Goal: Task Accomplishment & Management: Use online tool/utility

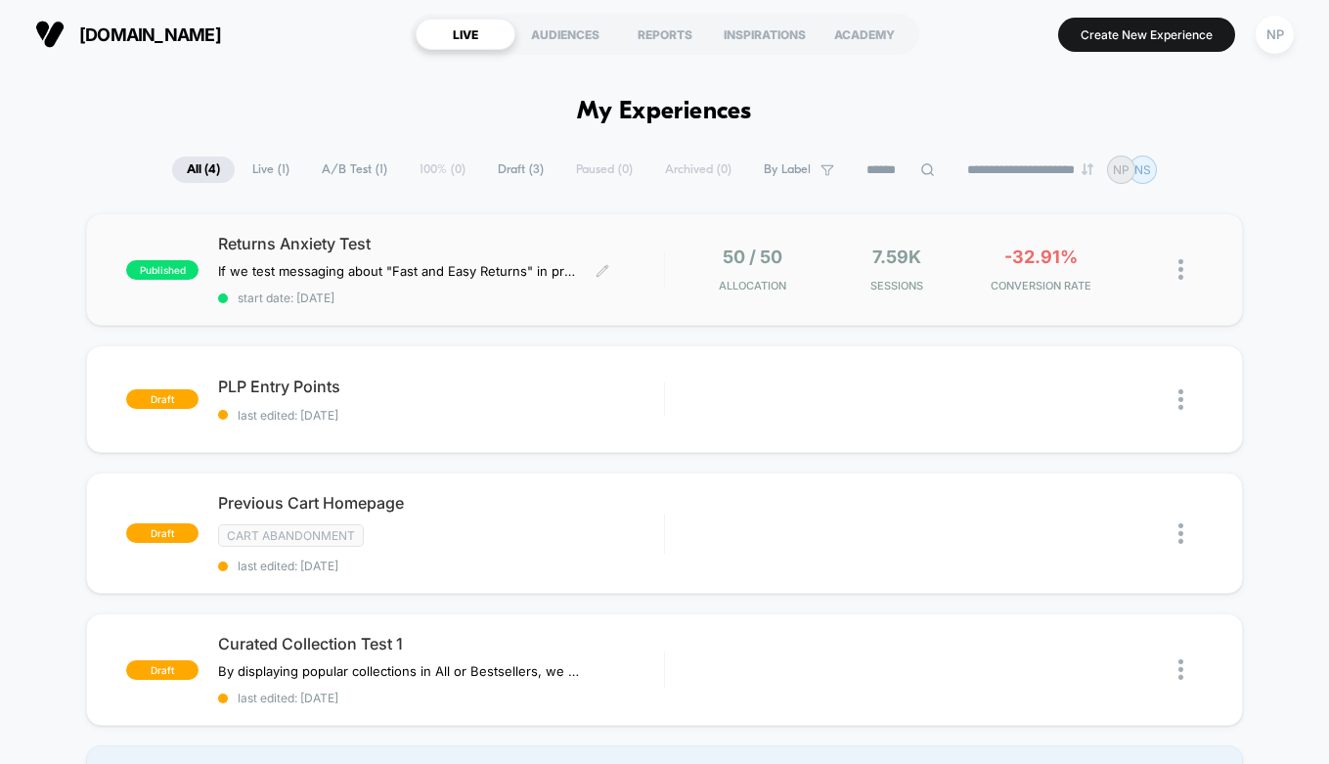
click at [522, 241] on span "Returns Anxiety Test" at bounding box center [440, 244] width 445 height 20
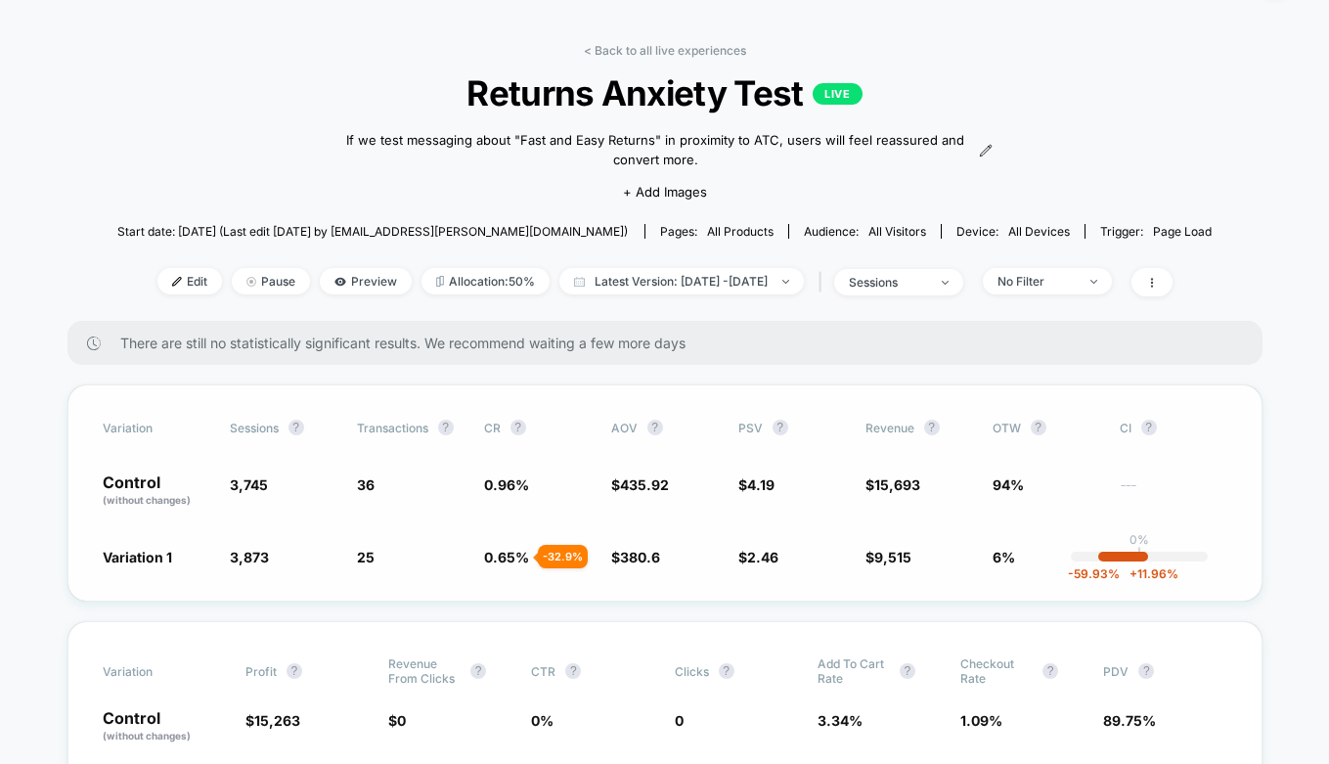
scroll to position [299, 0]
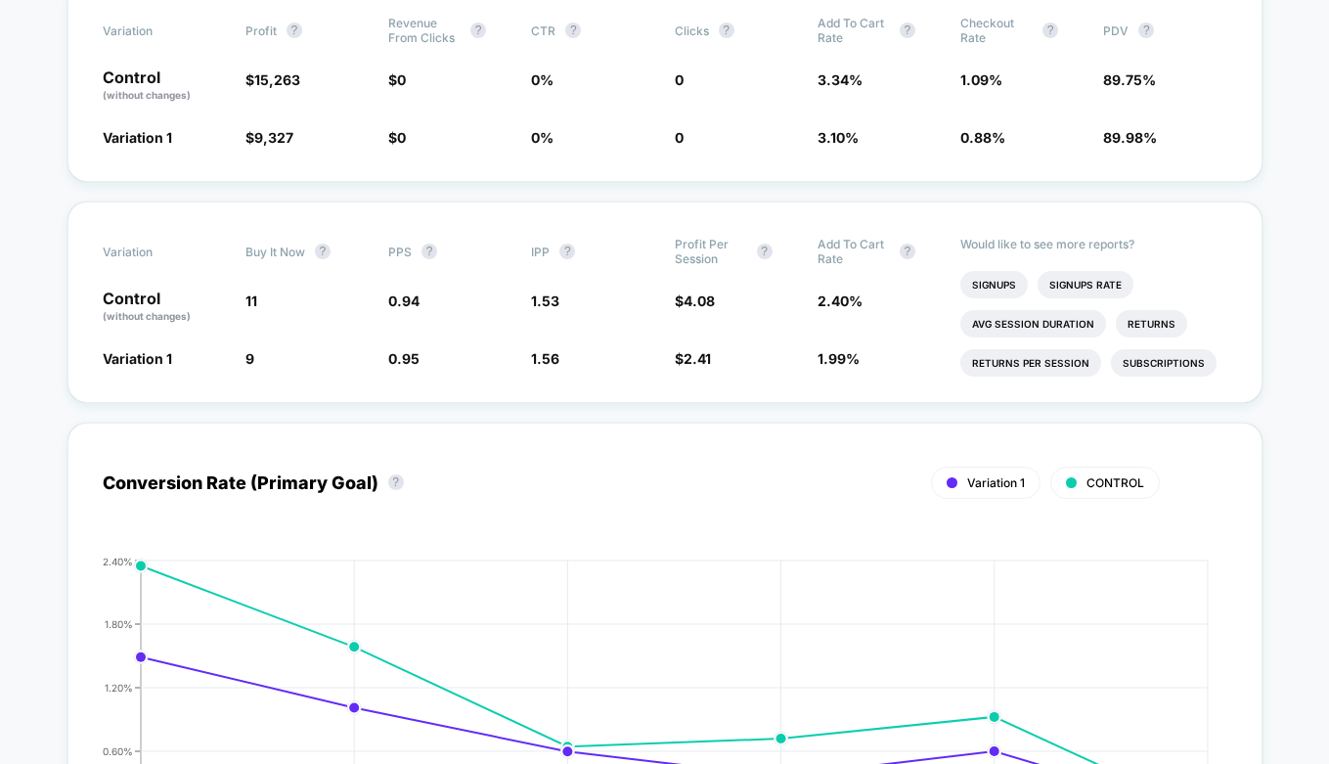
scroll to position [1048, 0]
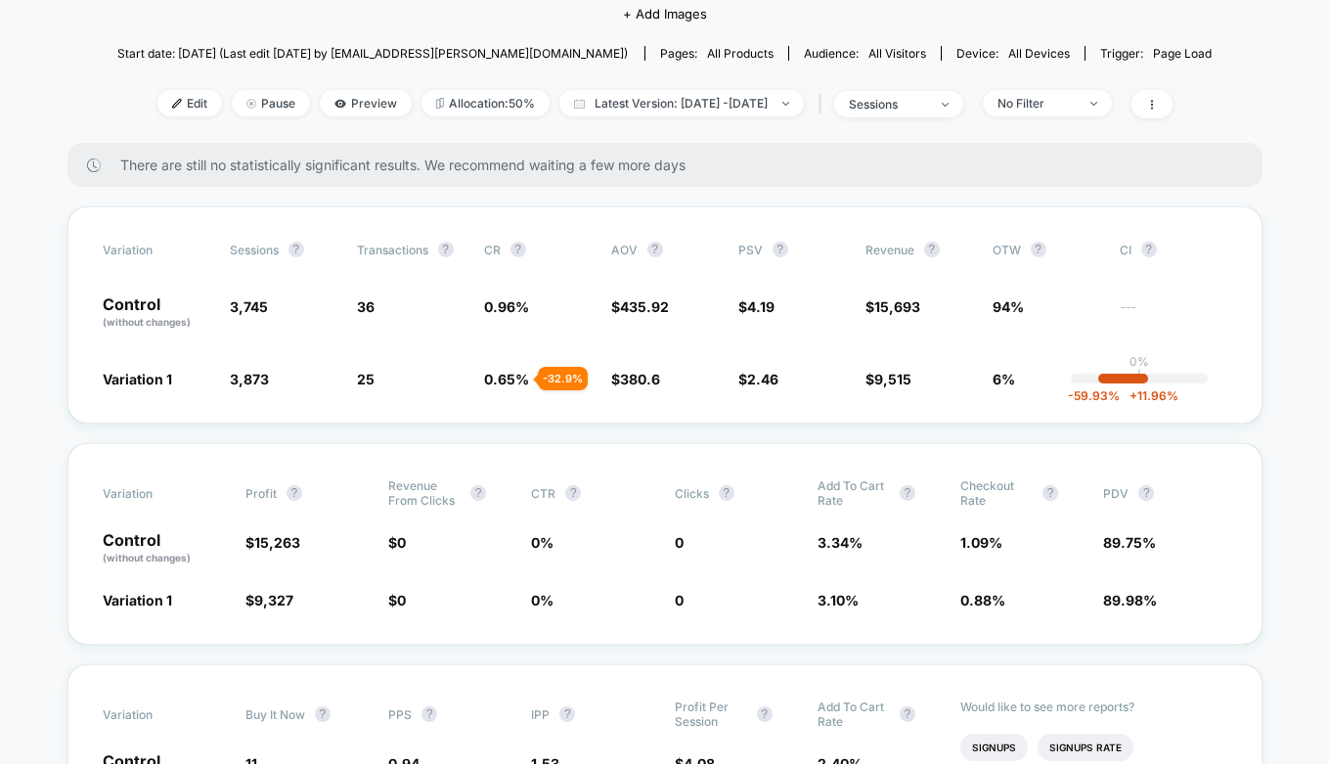
scroll to position [236, 0]
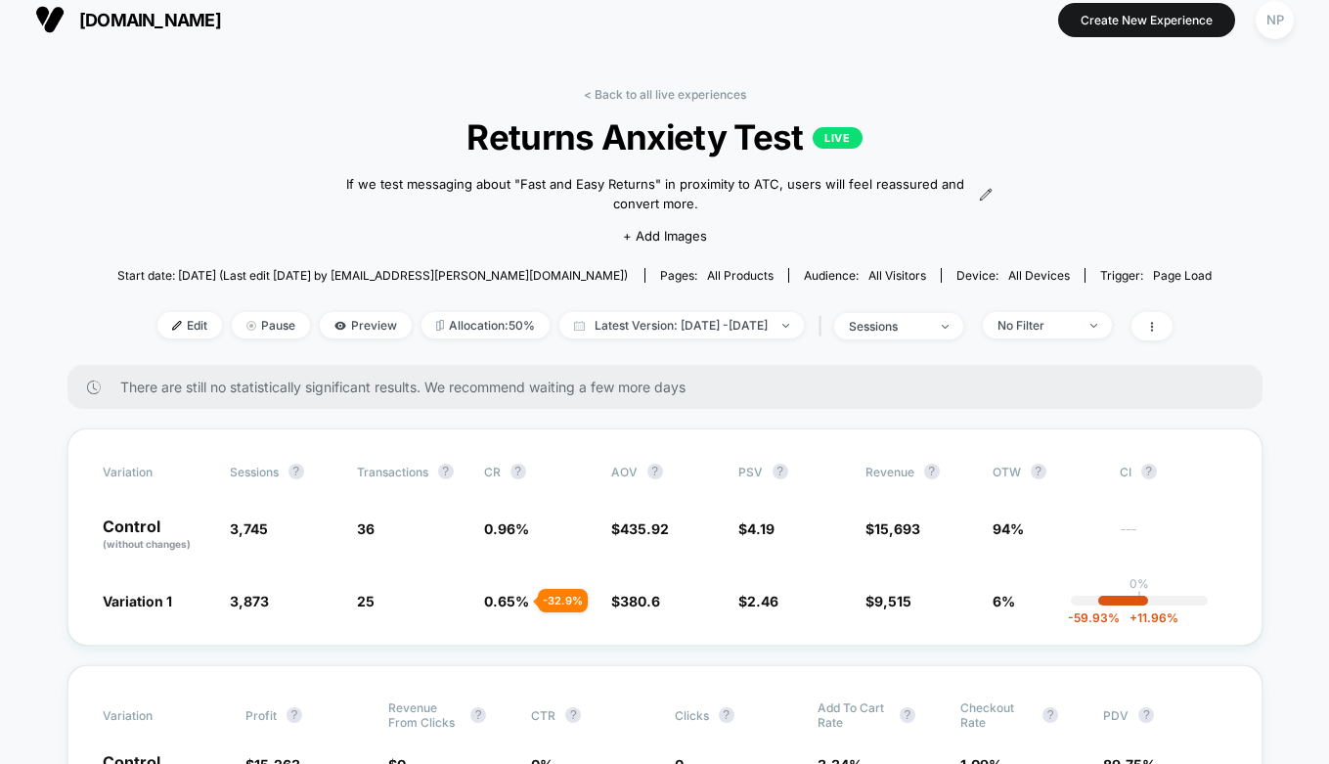
scroll to position [0, 0]
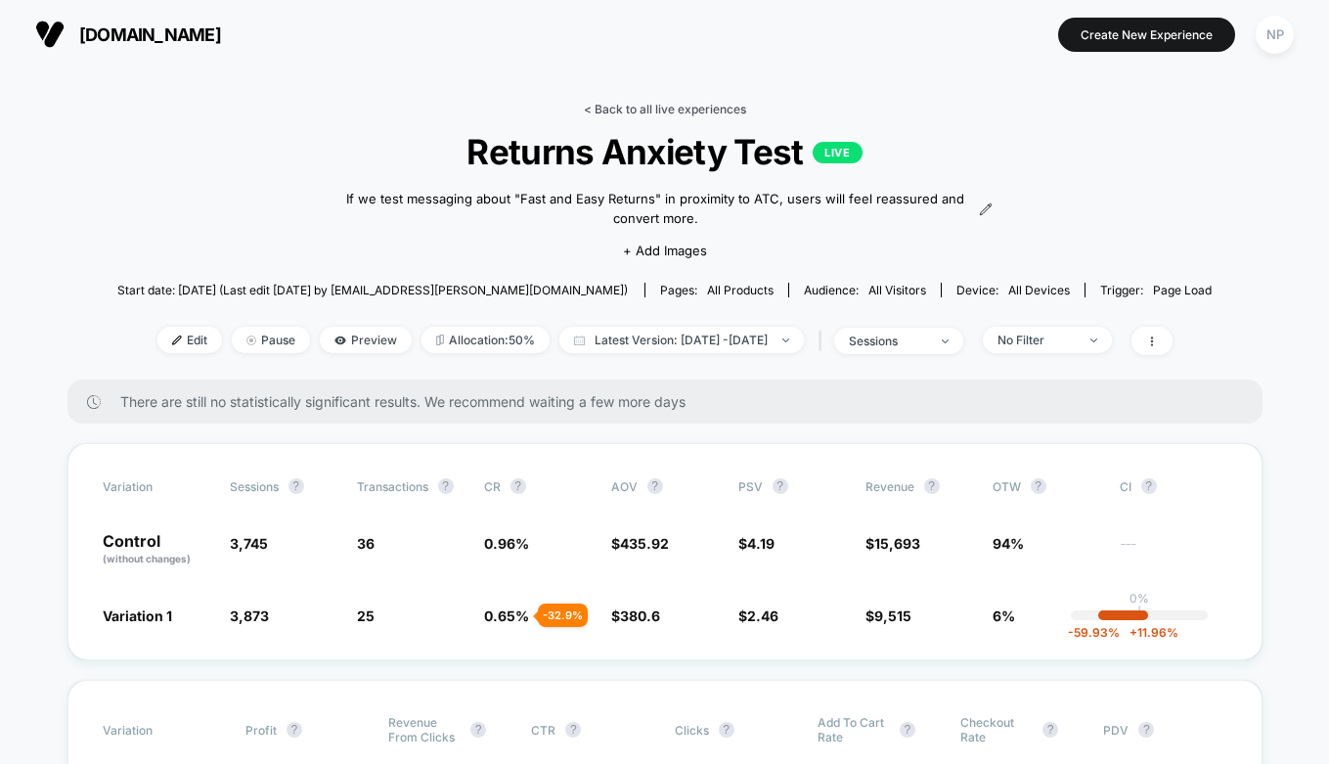
click at [591, 107] on link "< Back to all live experiences" at bounding box center [665, 109] width 162 height 15
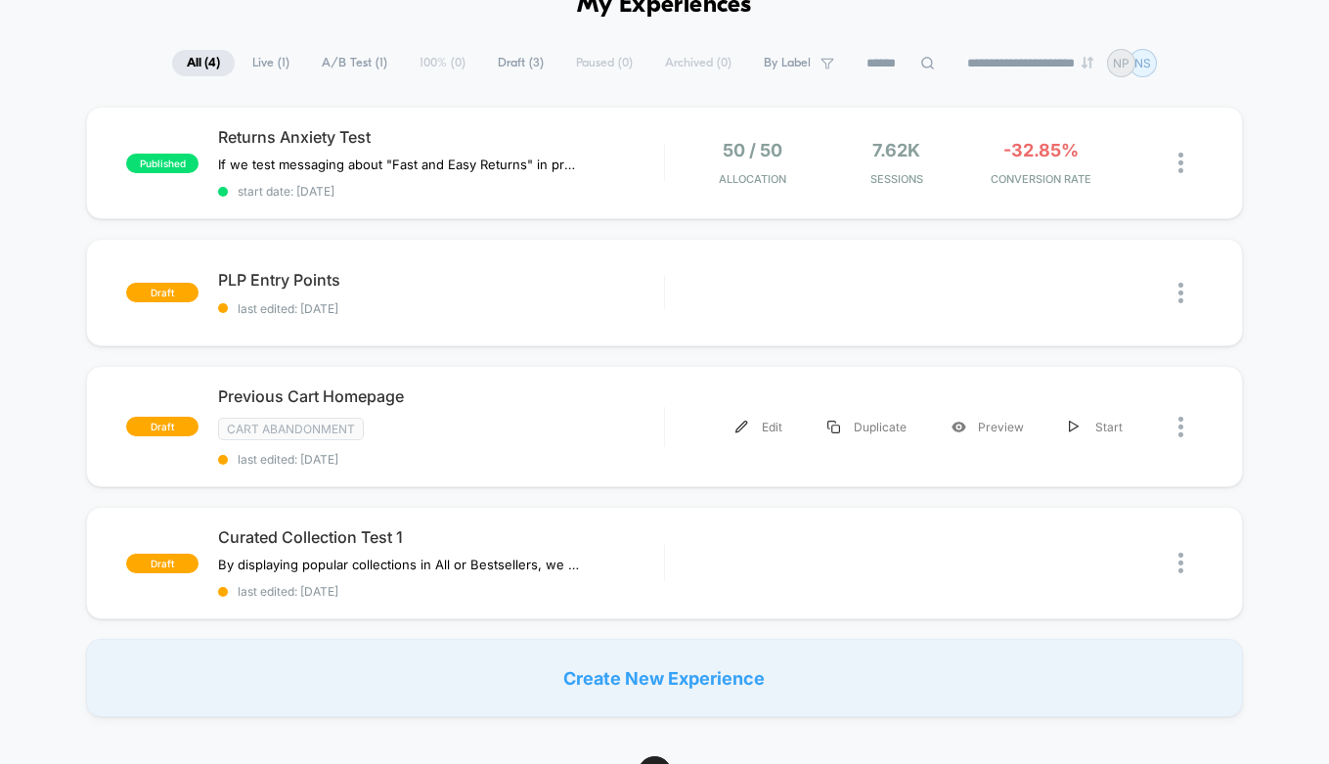
scroll to position [298, 0]
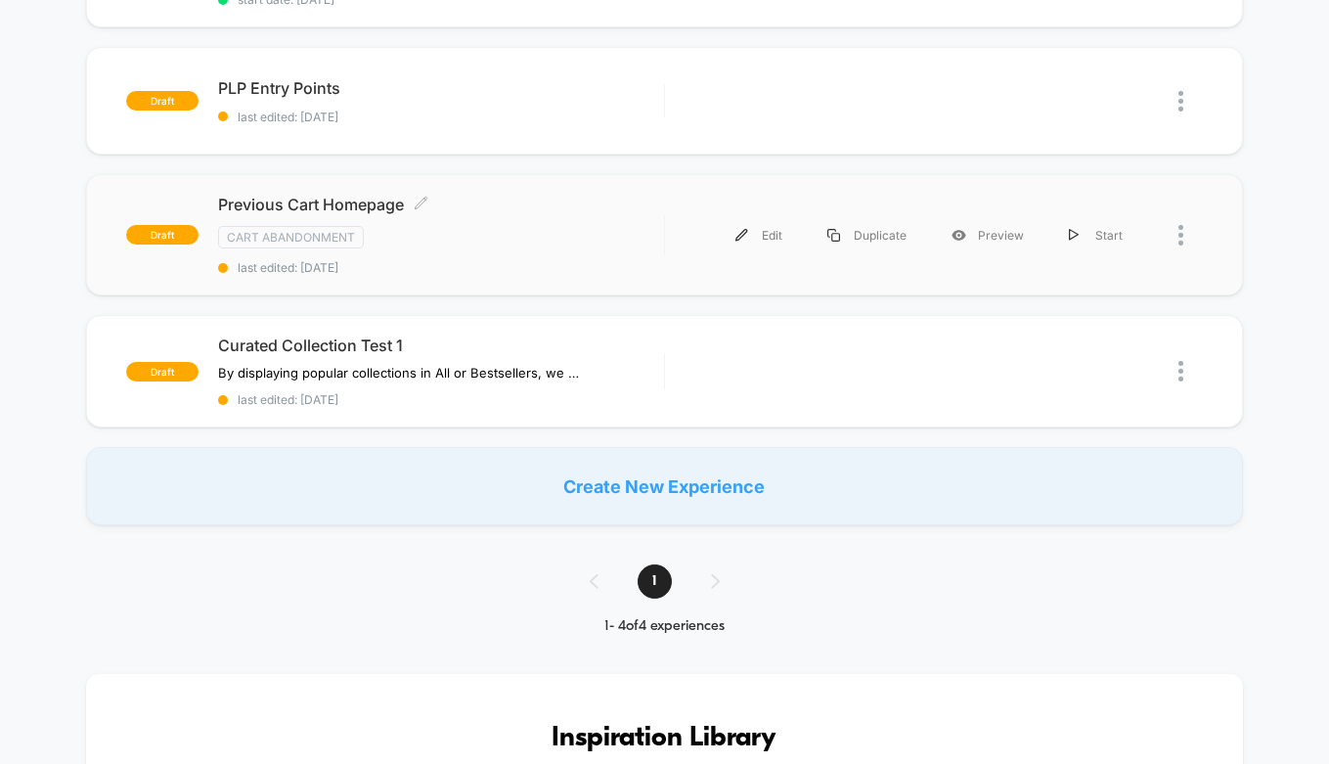
click at [430, 227] on div "Cart Abandonment" at bounding box center [440, 237] width 445 height 22
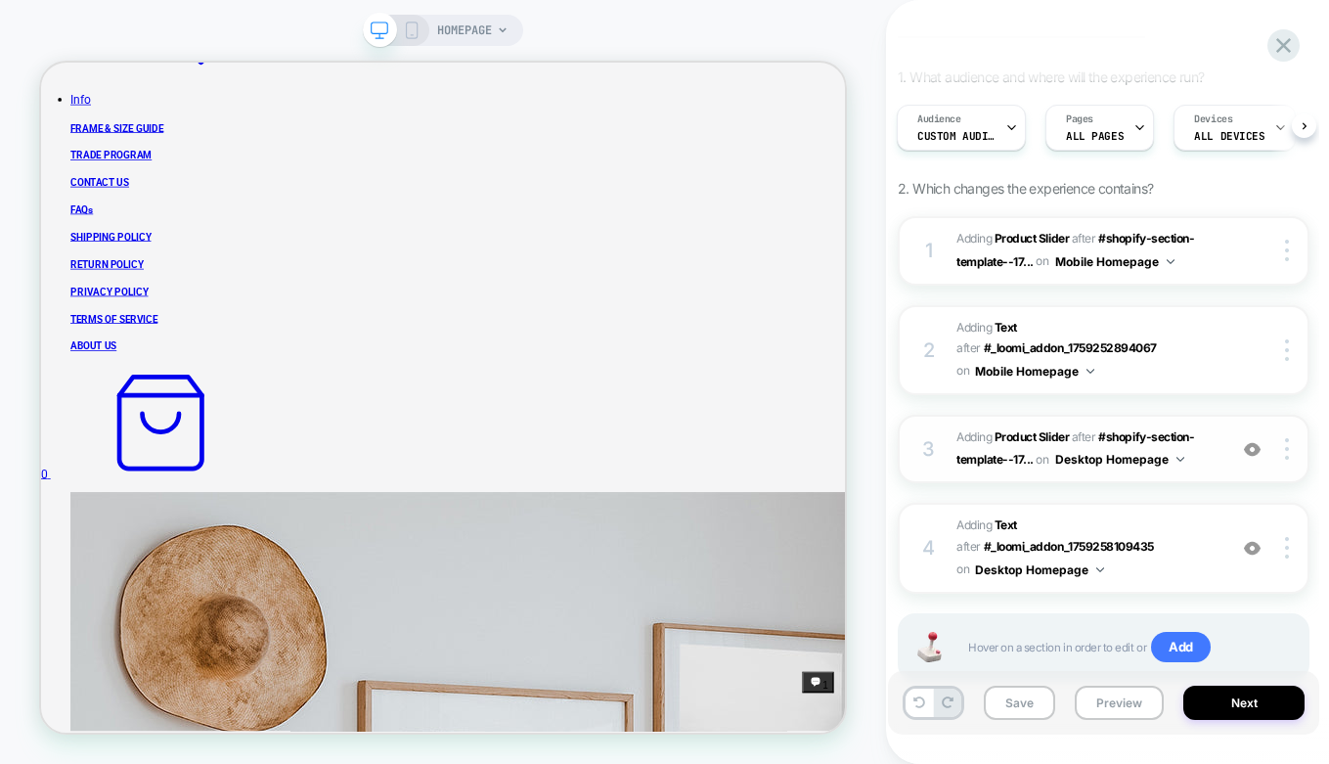
scroll to position [222, 0]
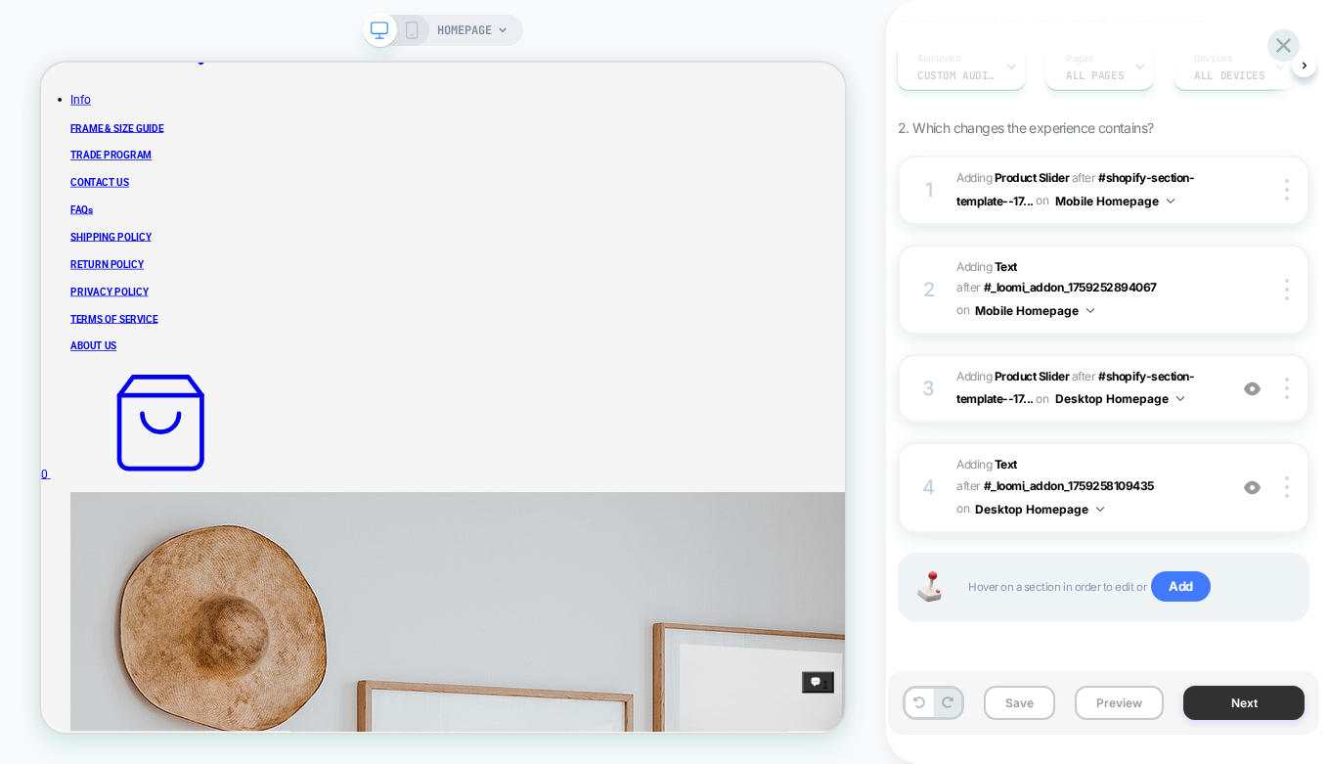
click at [1247, 699] on button "Next" at bounding box center [1244, 703] width 121 height 34
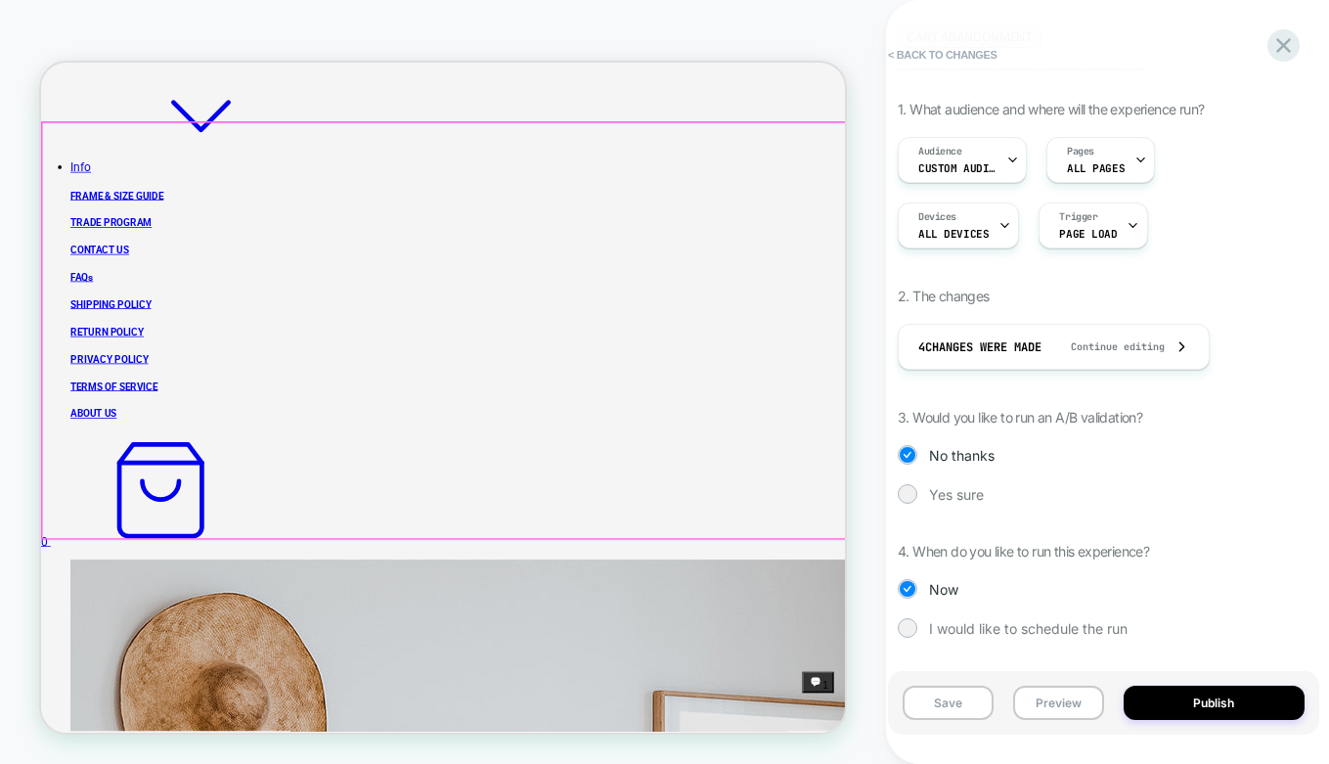
scroll to position [804, 0]
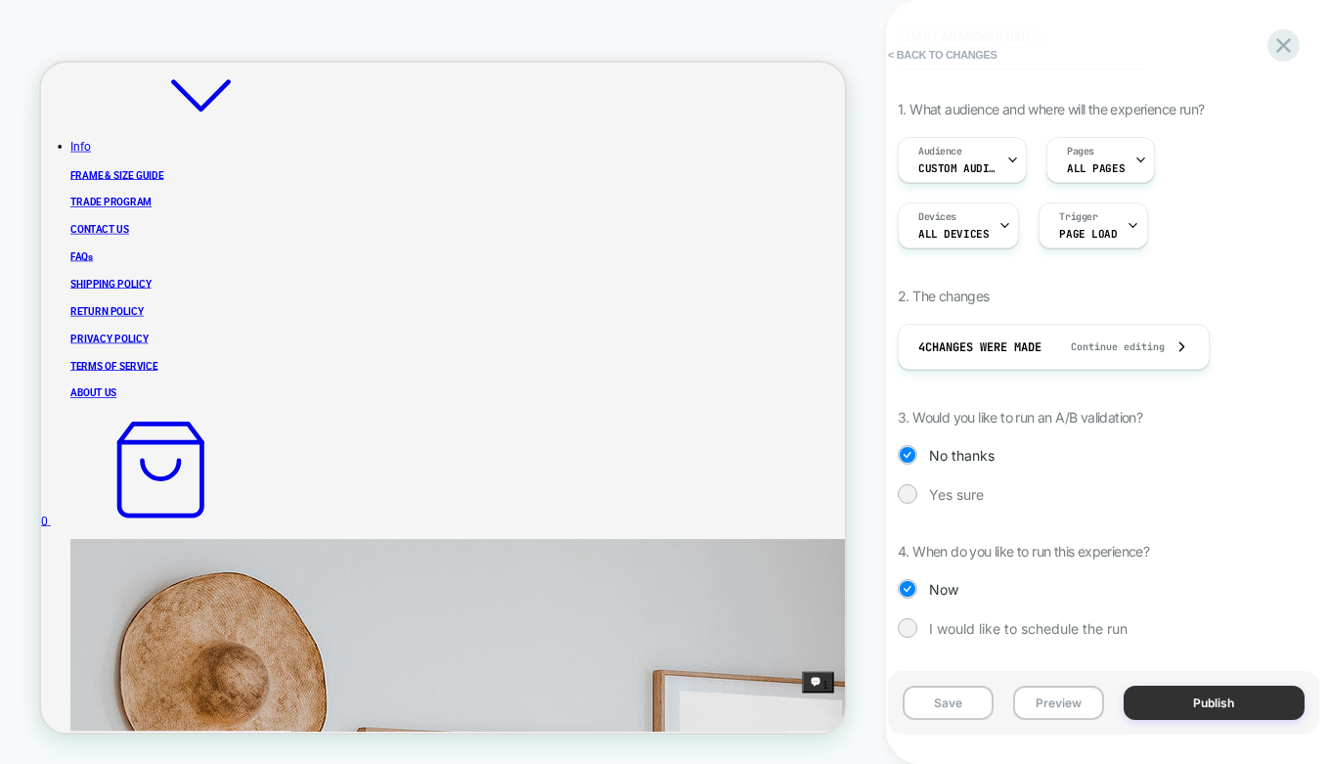
click at [1233, 696] on button "Publish" at bounding box center [1215, 703] width 182 height 34
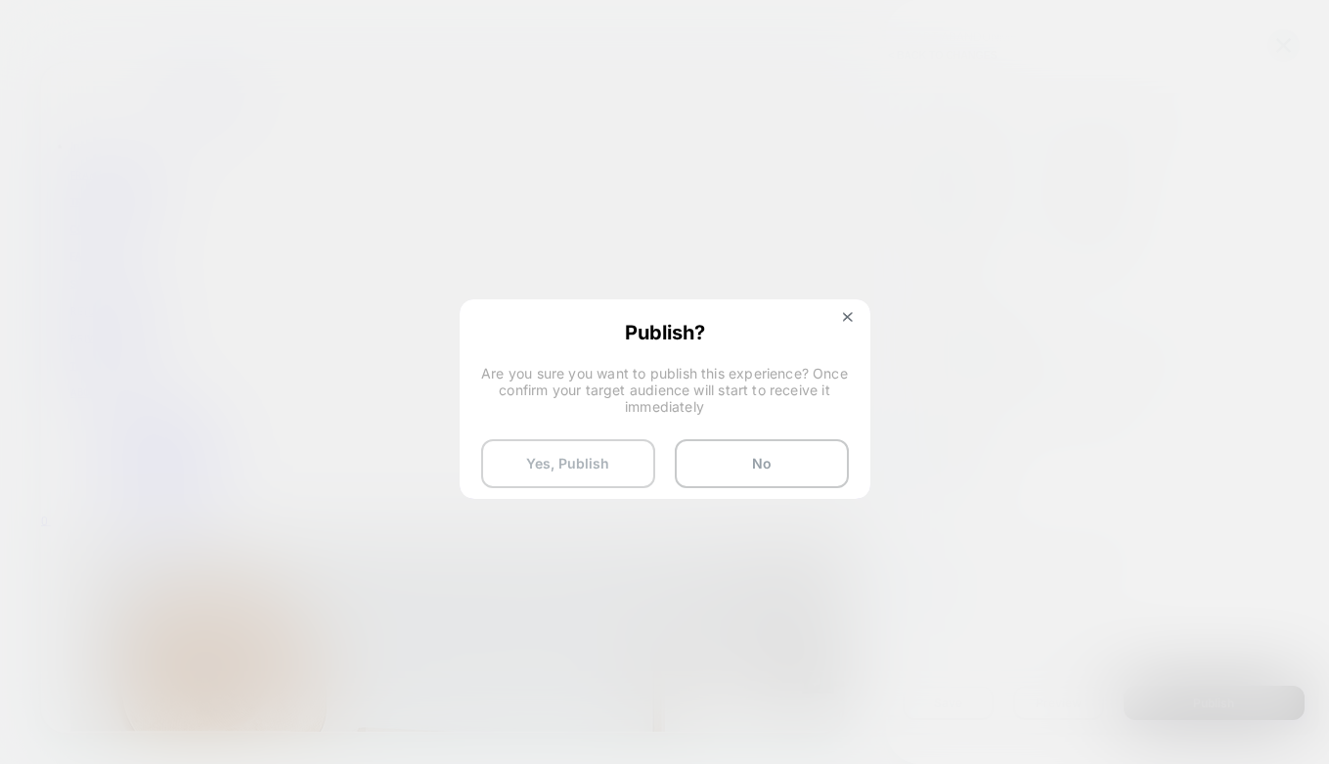
click at [541, 460] on button "Yes, Publish" at bounding box center [568, 463] width 174 height 49
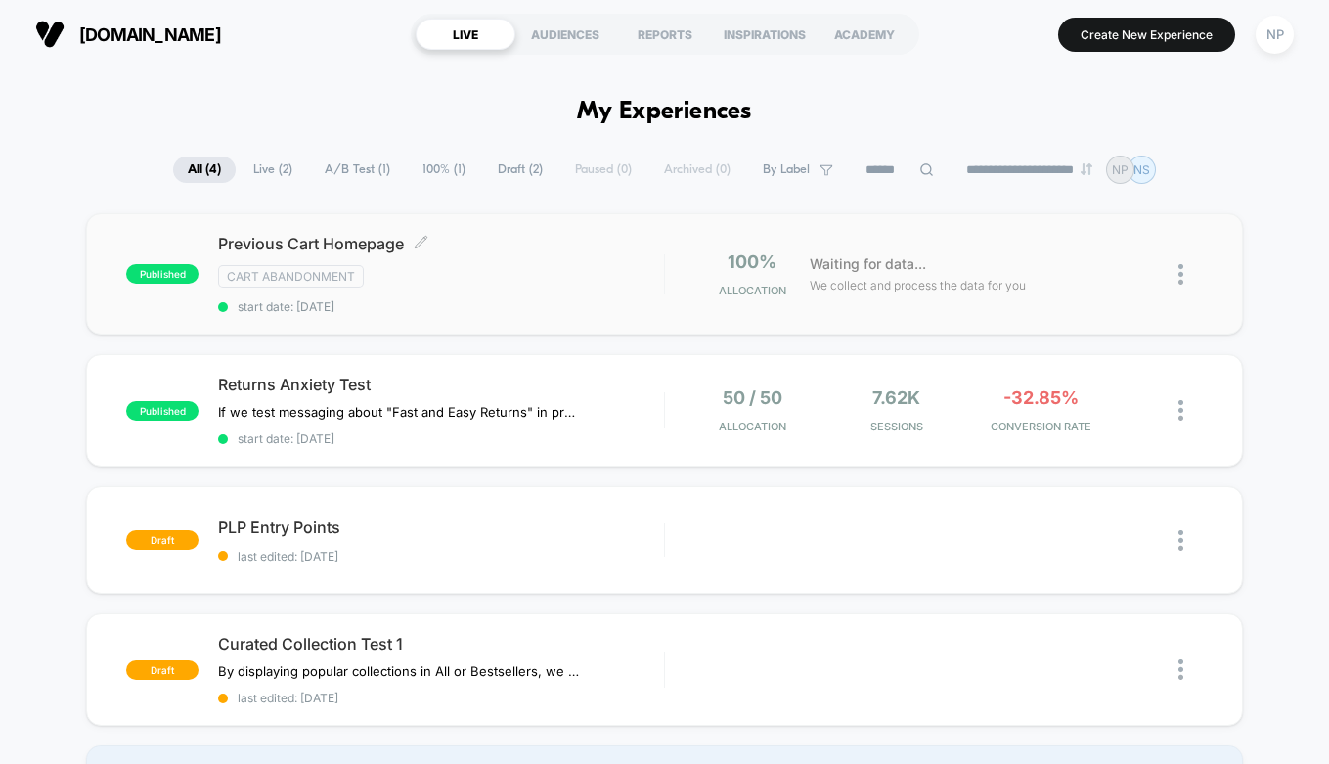
click at [501, 271] on div "Cart Abandonment" at bounding box center [440, 276] width 445 height 22
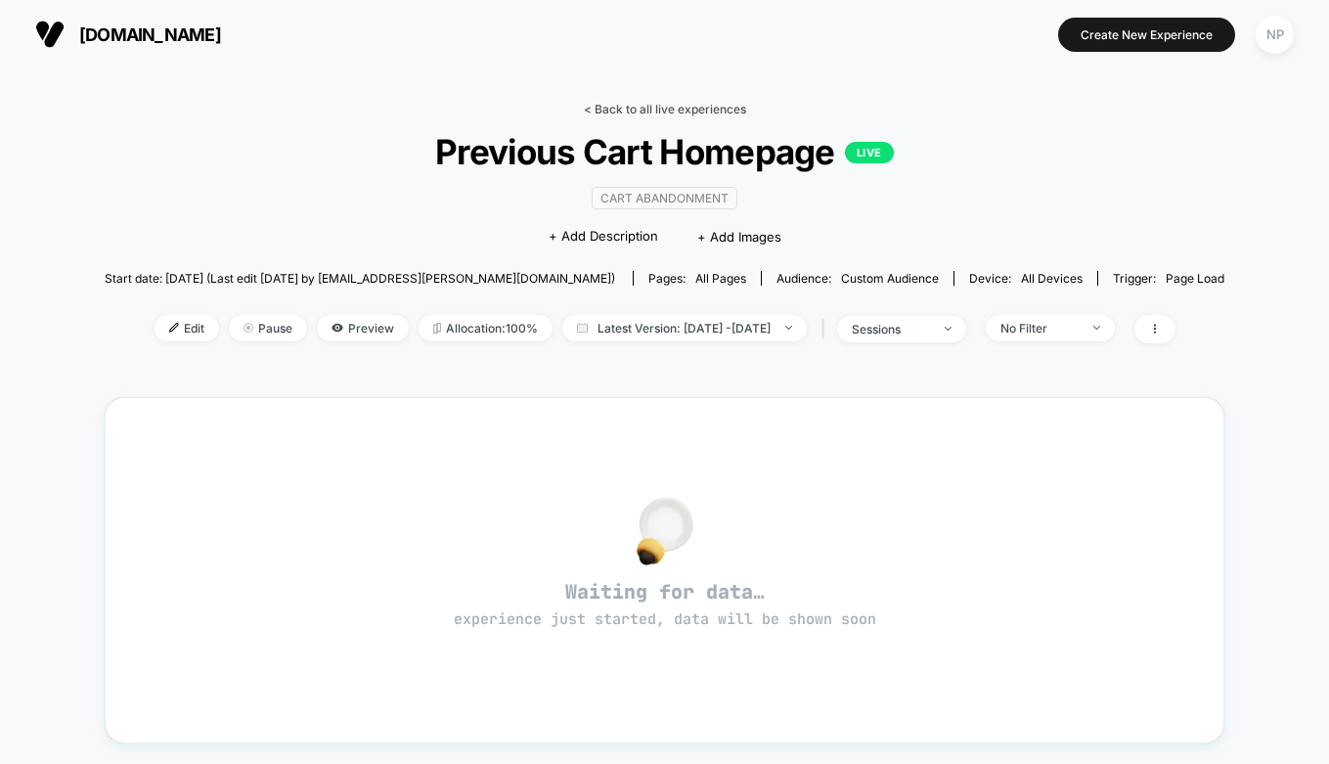
click at [715, 108] on link "< Back to all live experiences" at bounding box center [665, 109] width 162 height 15
